Goal: Find specific page/section: Find specific page/section

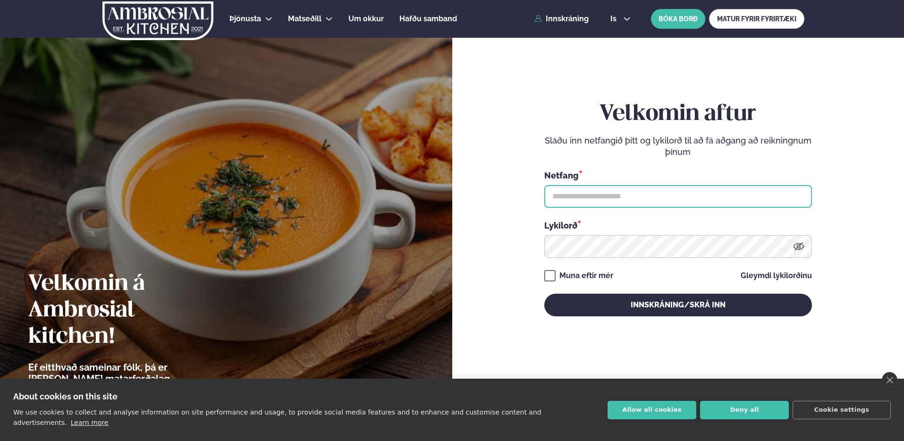
click at [617, 202] on input "text" at bounding box center [678, 196] width 268 height 23
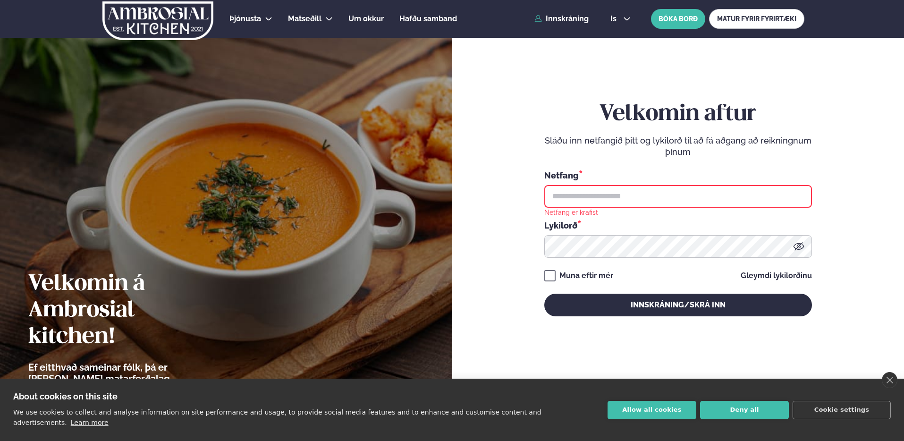
type input "**********"
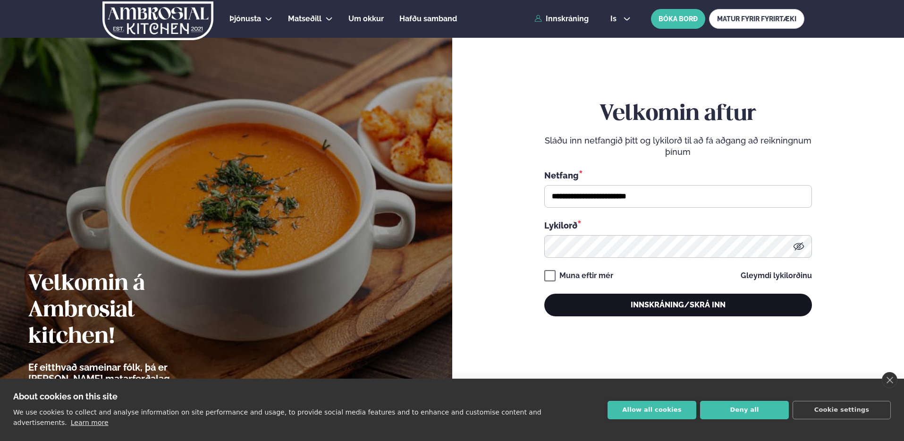
click at [650, 311] on button "Innskráning/Skrá inn" at bounding box center [678, 305] width 268 height 23
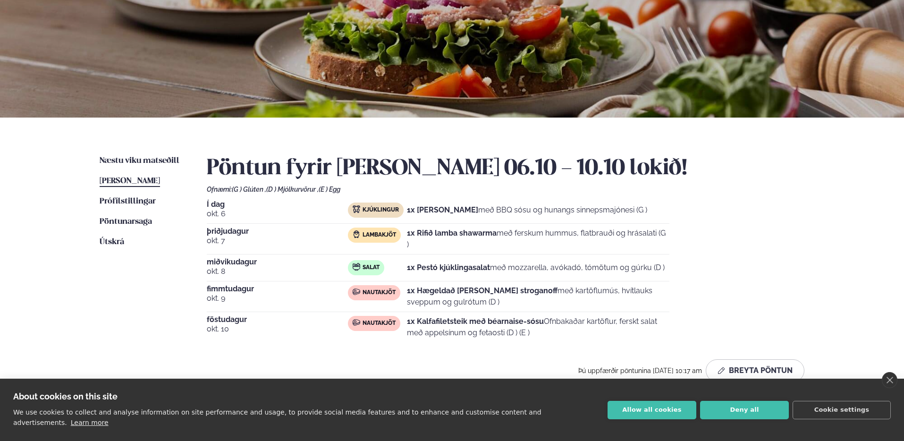
scroll to position [103, 0]
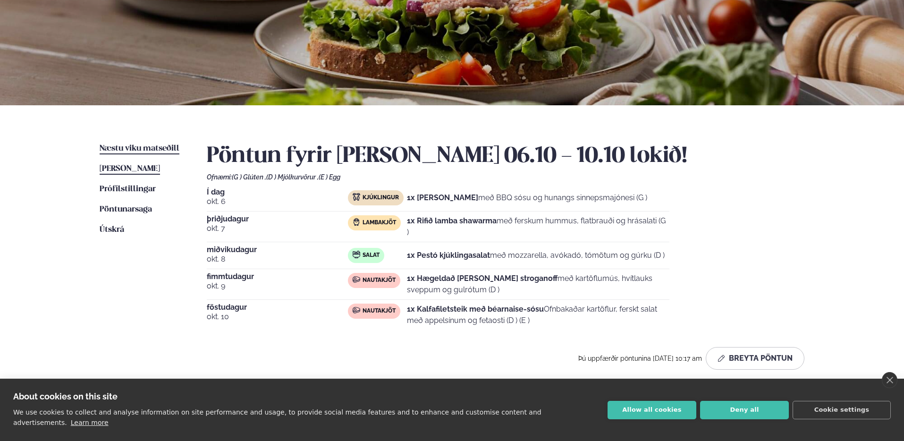
click at [147, 149] on span "Næstu viku matseðill" at bounding box center [140, 148] width 80 height 8
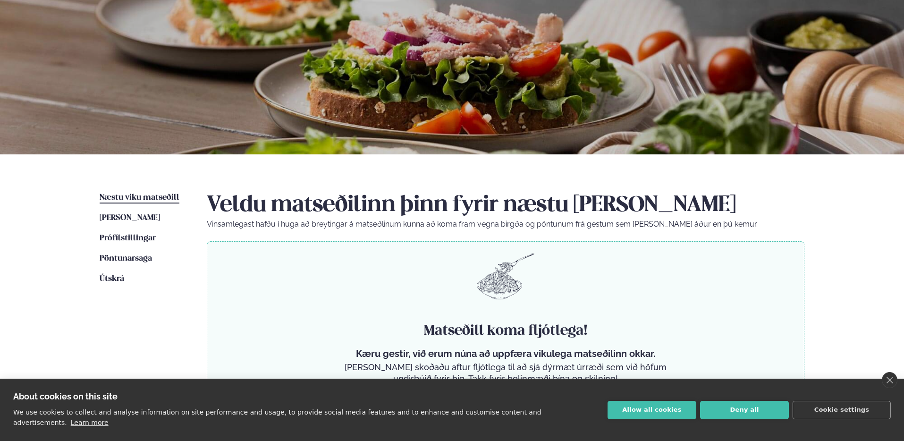
scroll to position [103, 0]
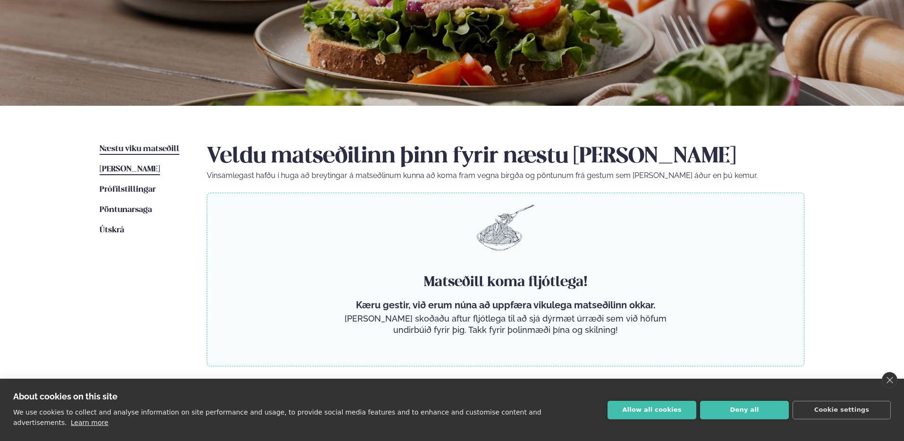
click at [150, 165] on span "[PERSON_NAME]" at bounding box center [130, 169] width 60 height 8
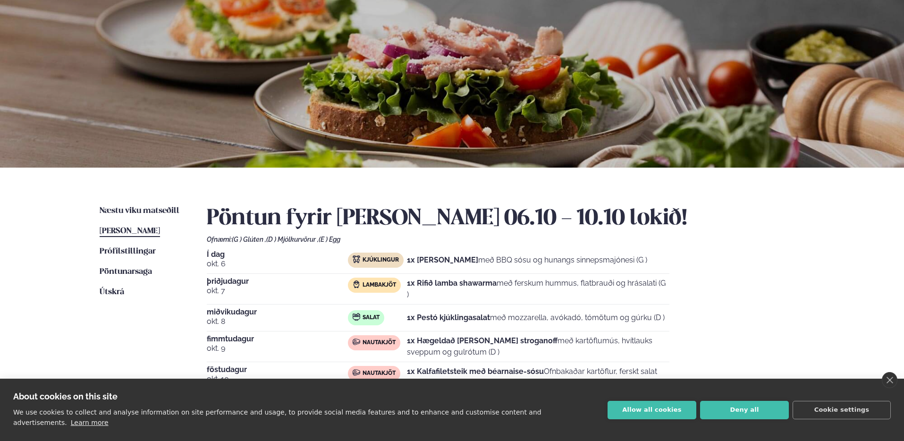
scroll to position [130, 0]
